Goal: Find specific page/section: Find specific page/section

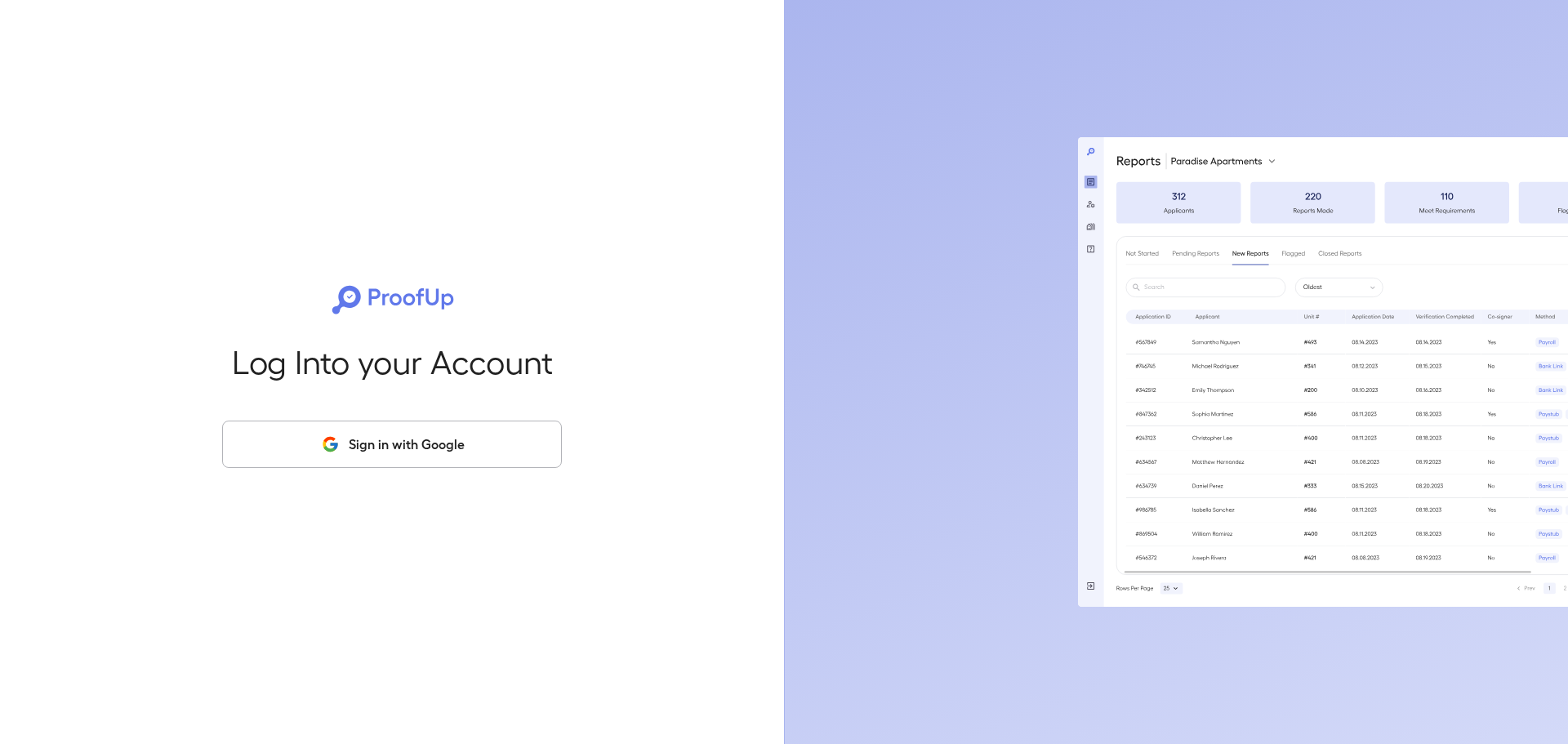
click at [411, 419] on div "Log Into your Account Sign in with Google" at bounding box center [392, 372] width 732 height 744
click at [411, 429] on button "Sign in with Google" at bounding box center [392, 445] width 340 height 48
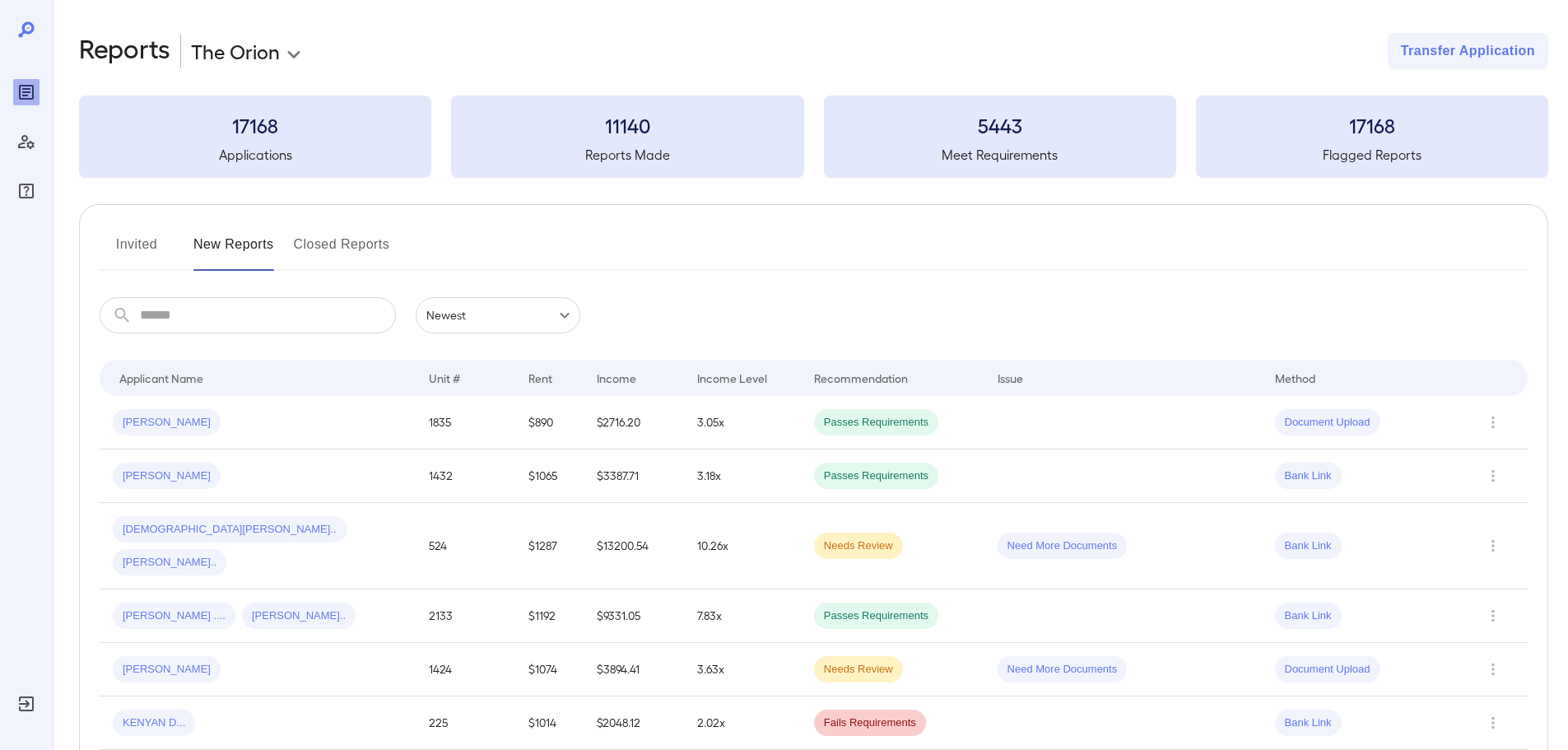
drag, startPoint x: 201, startPoint y: 326, endPoint x: 214, endPoint y: 368, distance: 44.0
click at [201, 326] on input "text" at bounding box center [267, 315] width 256 height 36
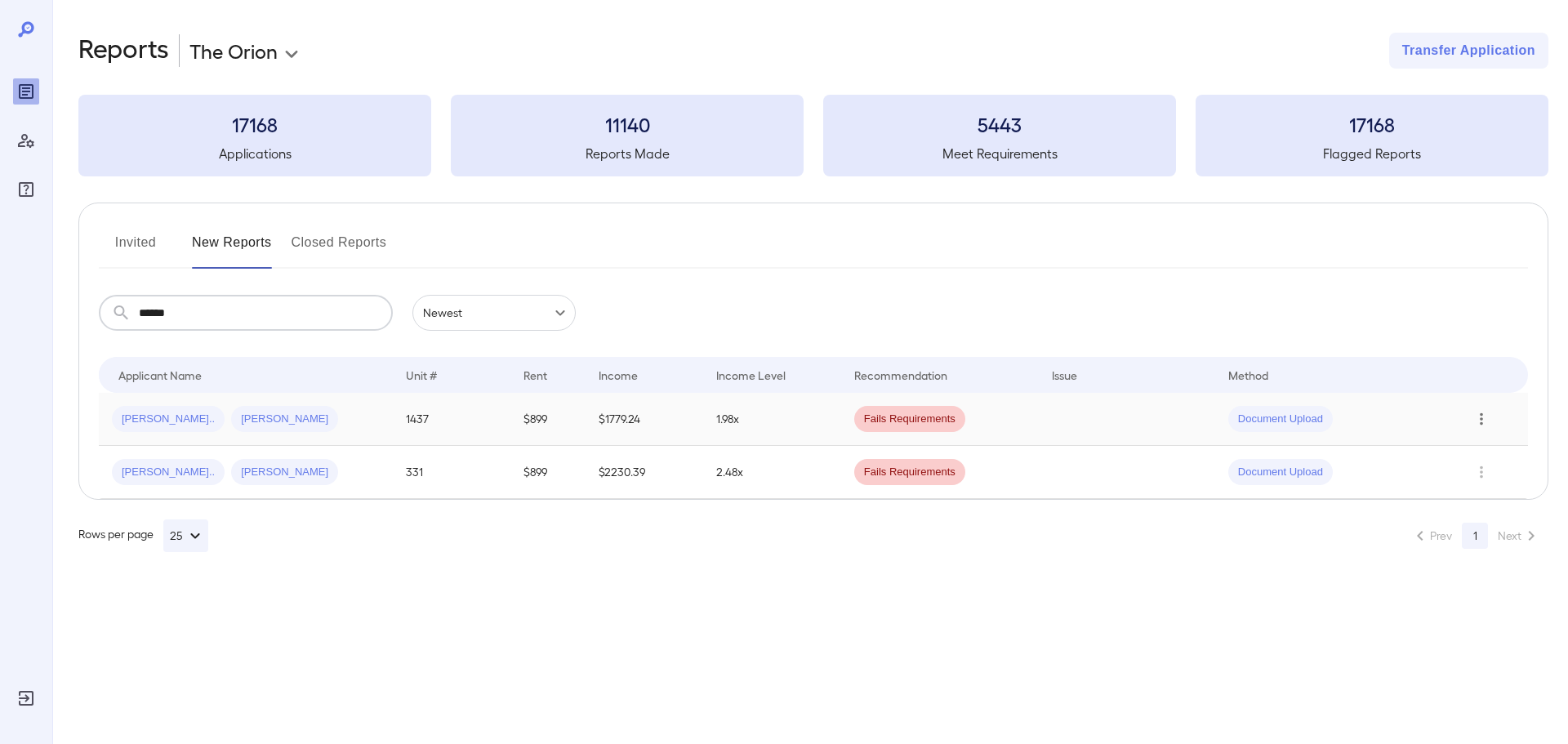
type input "******"
click at [1477, 421] on icon "Row Actions" at bounding box center [1480, 418] width 18 height 20
click at [1482, 450] on li "View Application" at bounding box center [1491, 452] width 129 height 26
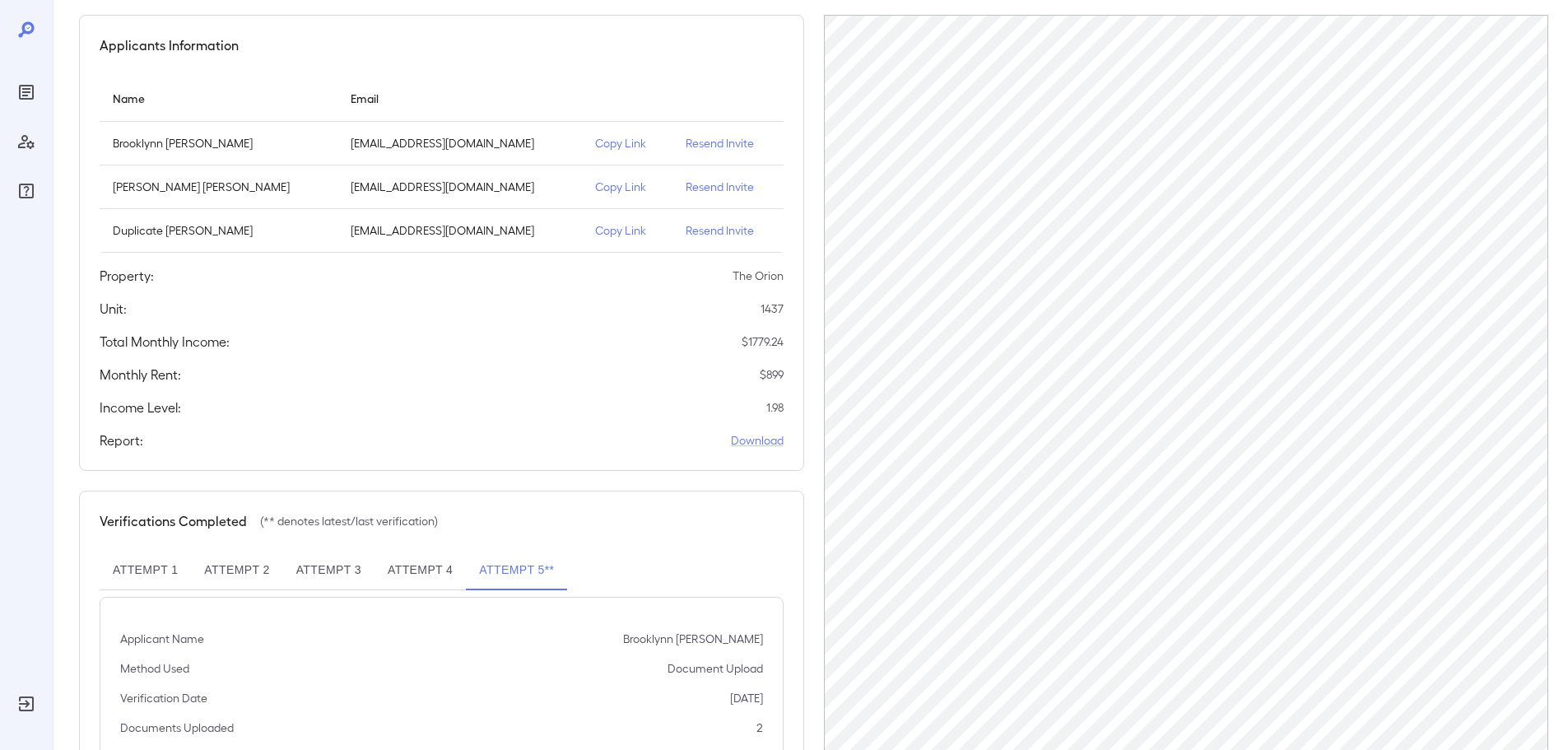
scroll to position [253, 0]
